Goal: Information Seeking & Learning: Learn about a topic

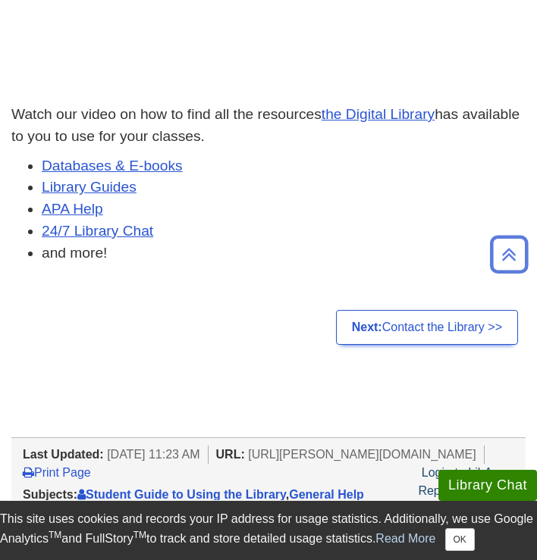
scroll to position [550, 0]
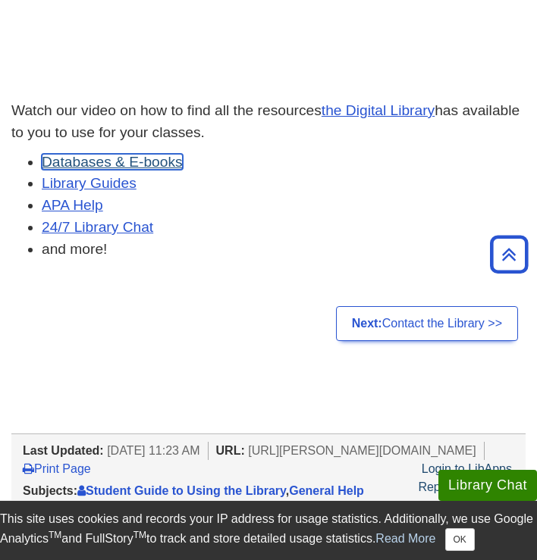
click at [166, 161] on link "Databases & E-books" at bounding box center [112, 162] width 141 height 16
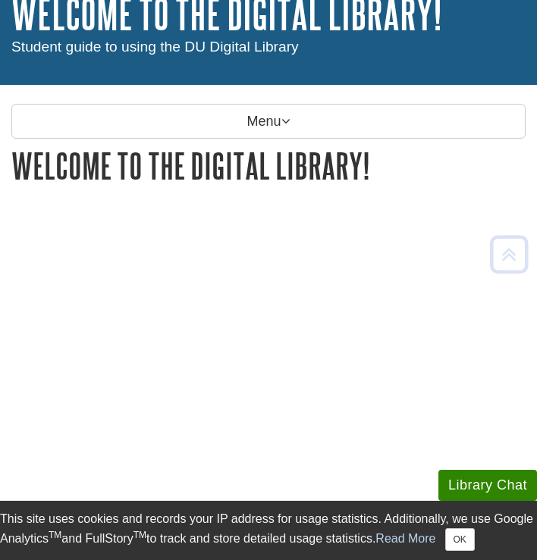
scroll to position [489, 0]
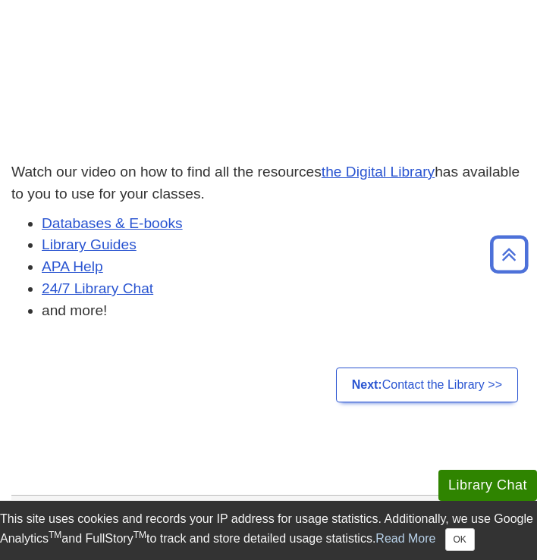
click at [384, 162] on p "Watch our video on how to find all the resources the Digital Library has availa…" at bounding box center [268, 183] width 514 height 44
click at [382, 173] on link "the Digital Library" at bounding box center [377, 172] width 113 height 16
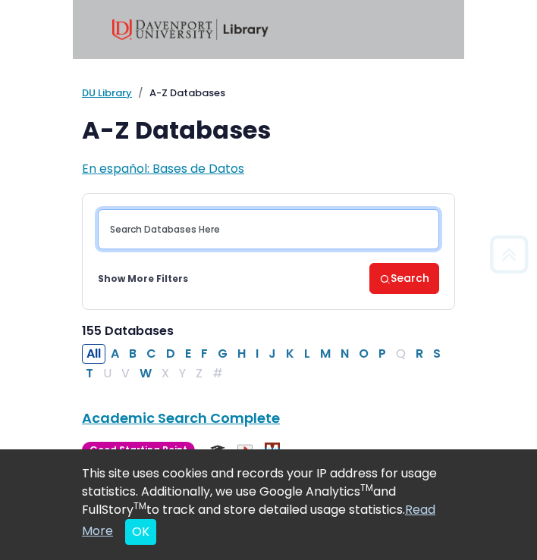
click at [216, 230] on input "Search database by title or keyword" at bounding box center [268, 229] width 341 height 40
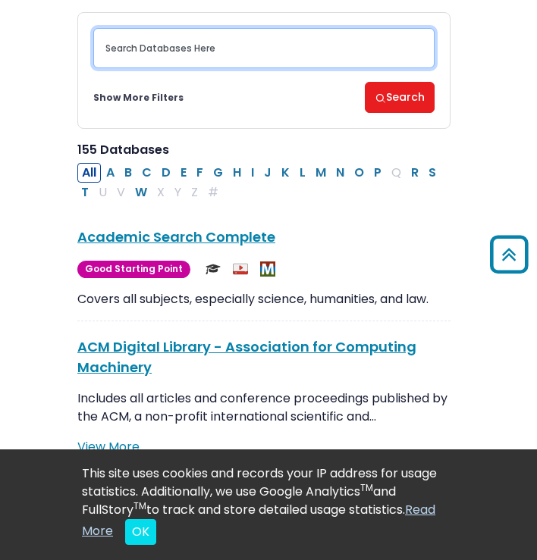
scroll to position [0, 5]
